Goal: Task Accomplishment & Management: Complete application form

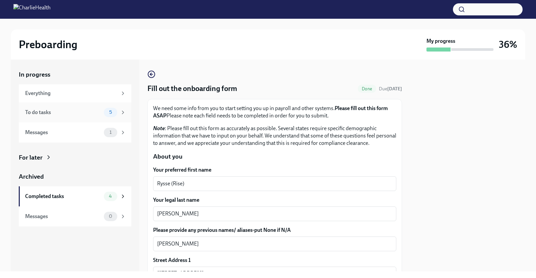
click at [52, 114] on div "To do tasks" at bounding box center [63, 112] width 76 height 7
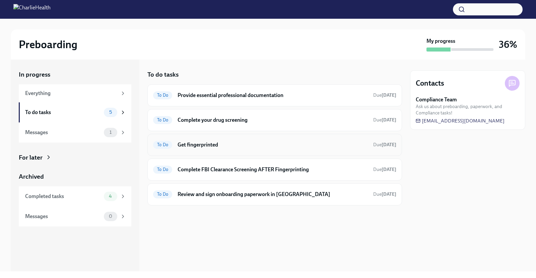
click at [249, 147] on h6 "Get fingerprinted" at bounding box center [272, 144] width 190 height 7
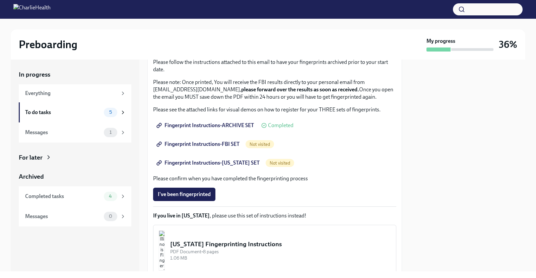
scroll to position [70, 0]
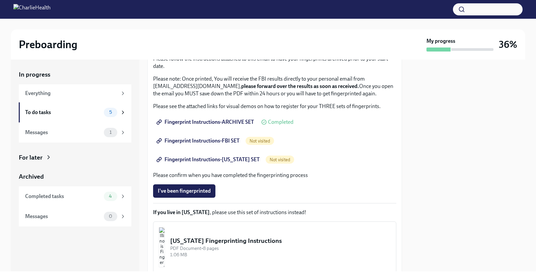
click at [215, 120] on span "Fingerprint Instructions-ARCHIVE SET" at bounding box center [206, 122] width 96 height 7
click at [207, 139] on span "Fingerprint Instructions-FBI SET" at bounding box center [199, 141] width 82 height 7
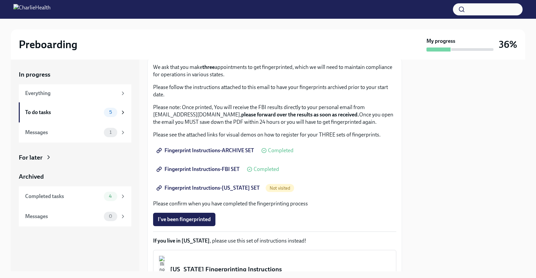
scroll to position [32, 0]
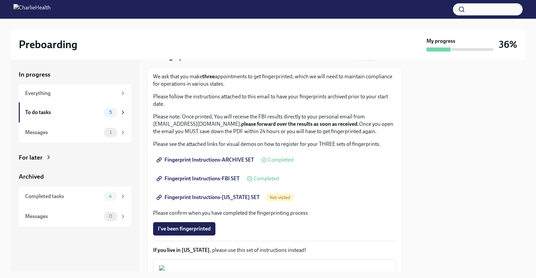
click at [202, 200] on link "Fingerprint Instructions-[US_STATE] SET" at bounding box center [208, 197] width 111 height 13
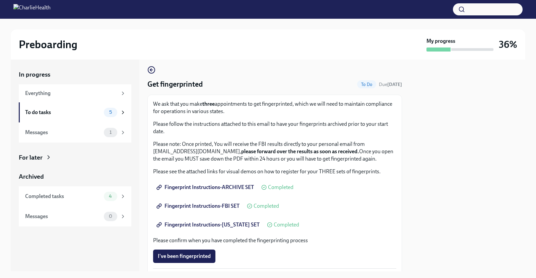
scroll to position [0, 0]
